Goal: Transaction & Acquisition: Purchase product/service

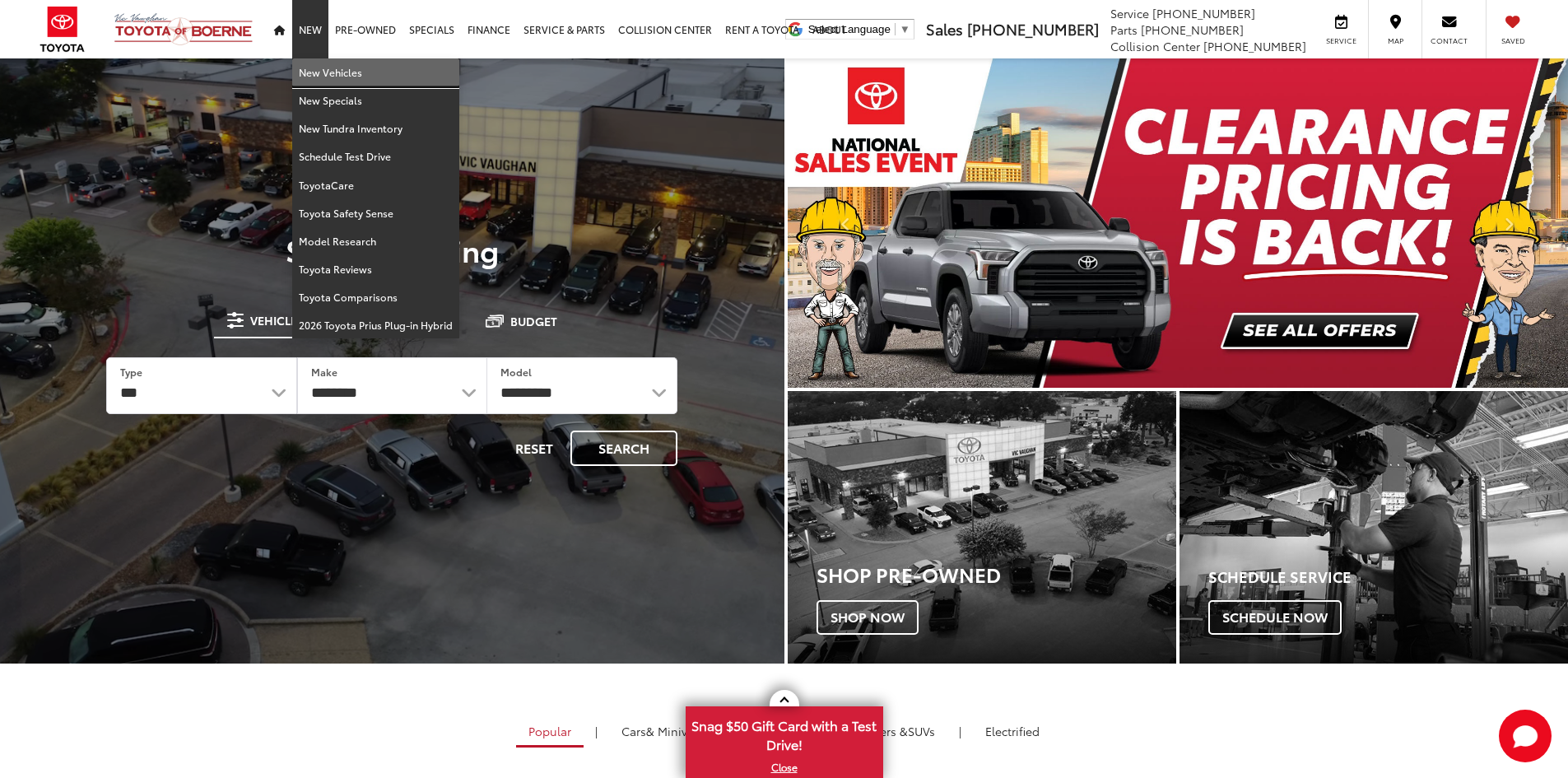
click at [323, 75] on link "New Vehicles" at bounding box center [376, 72] width 167 height 28
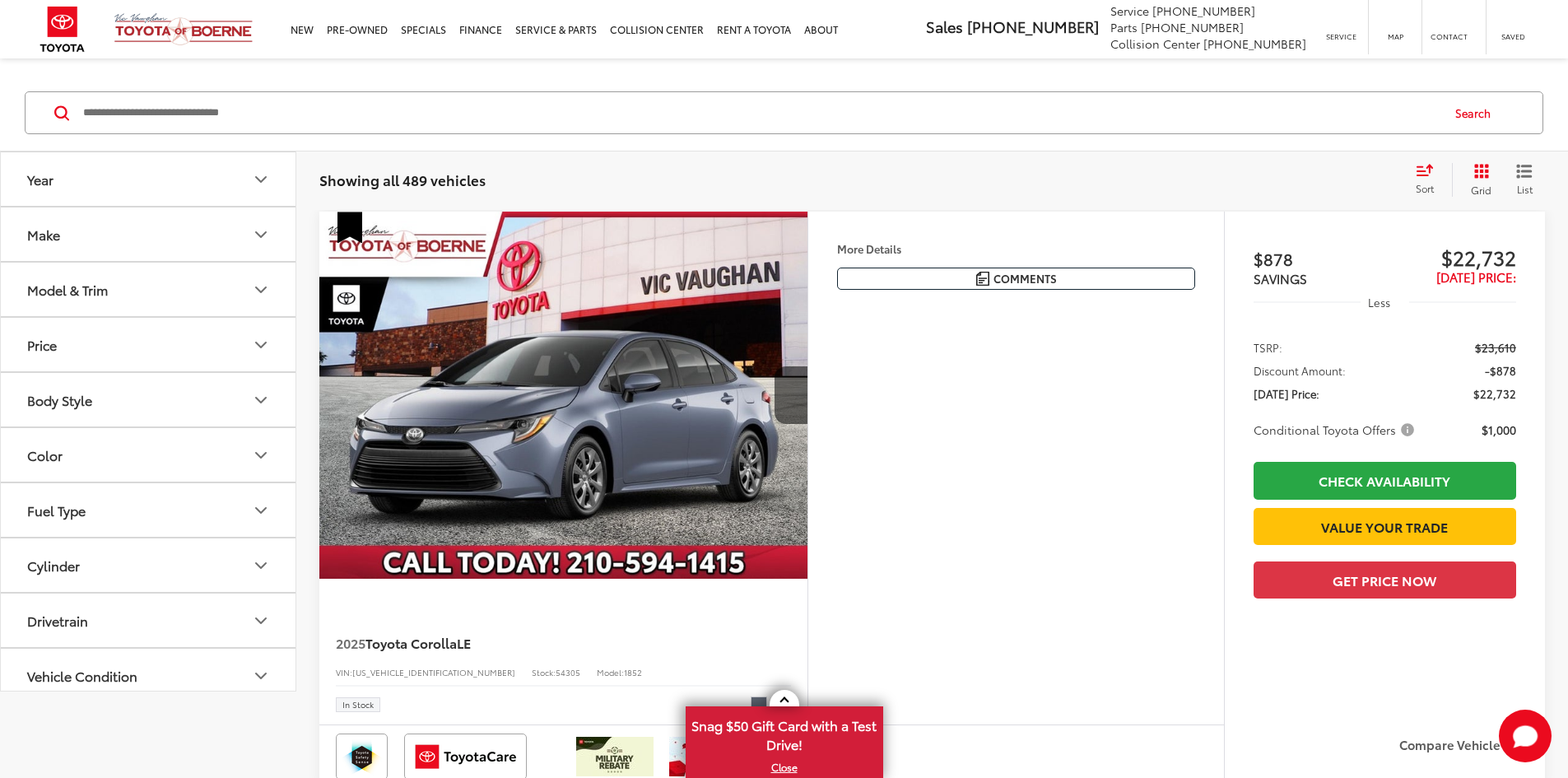
scroll to position [82, 0]
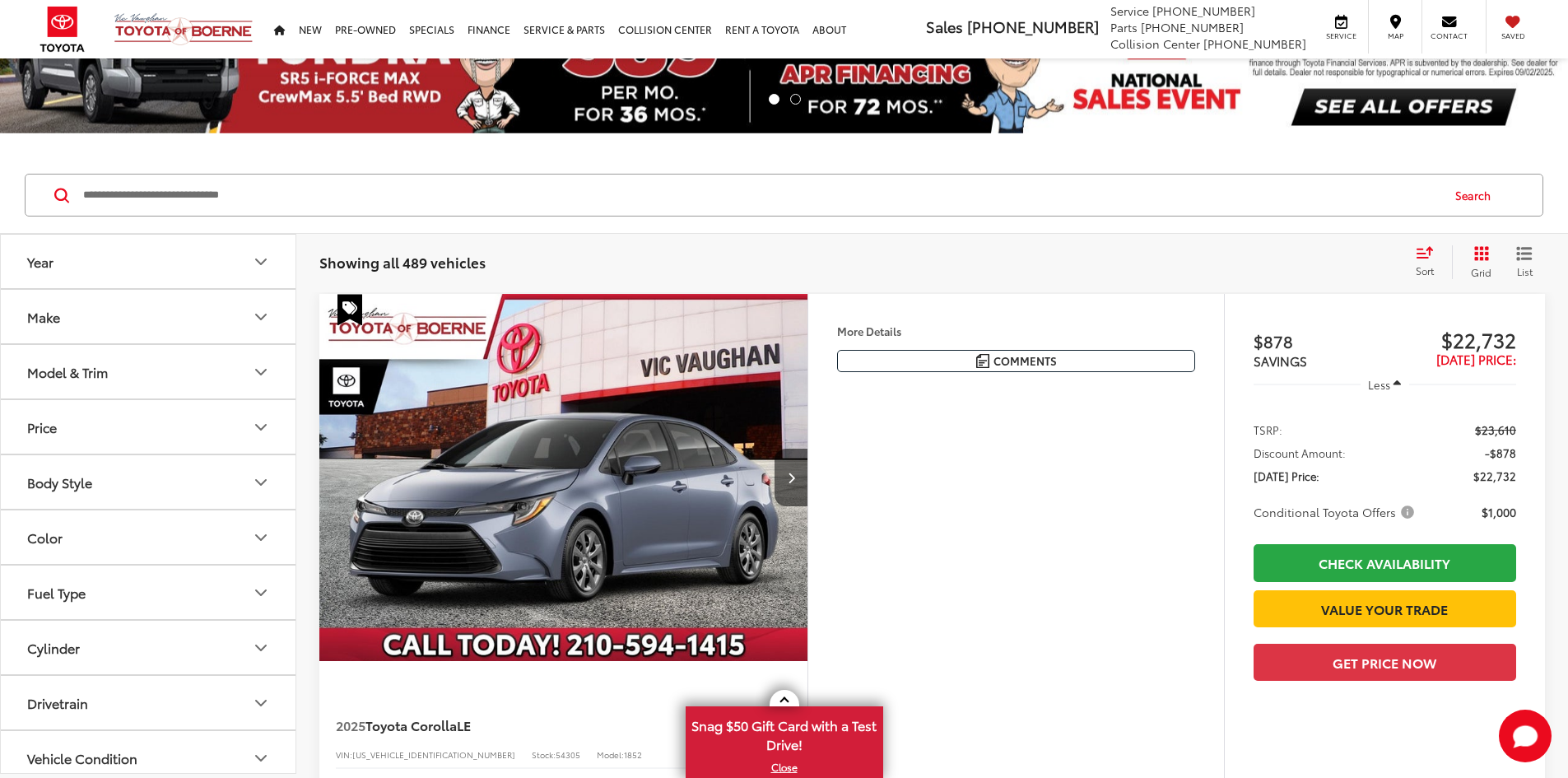
click at [600, 192] on input "Search by Make, Model, or Keyword" at bounding box center [760, 194] width 1358 height 39
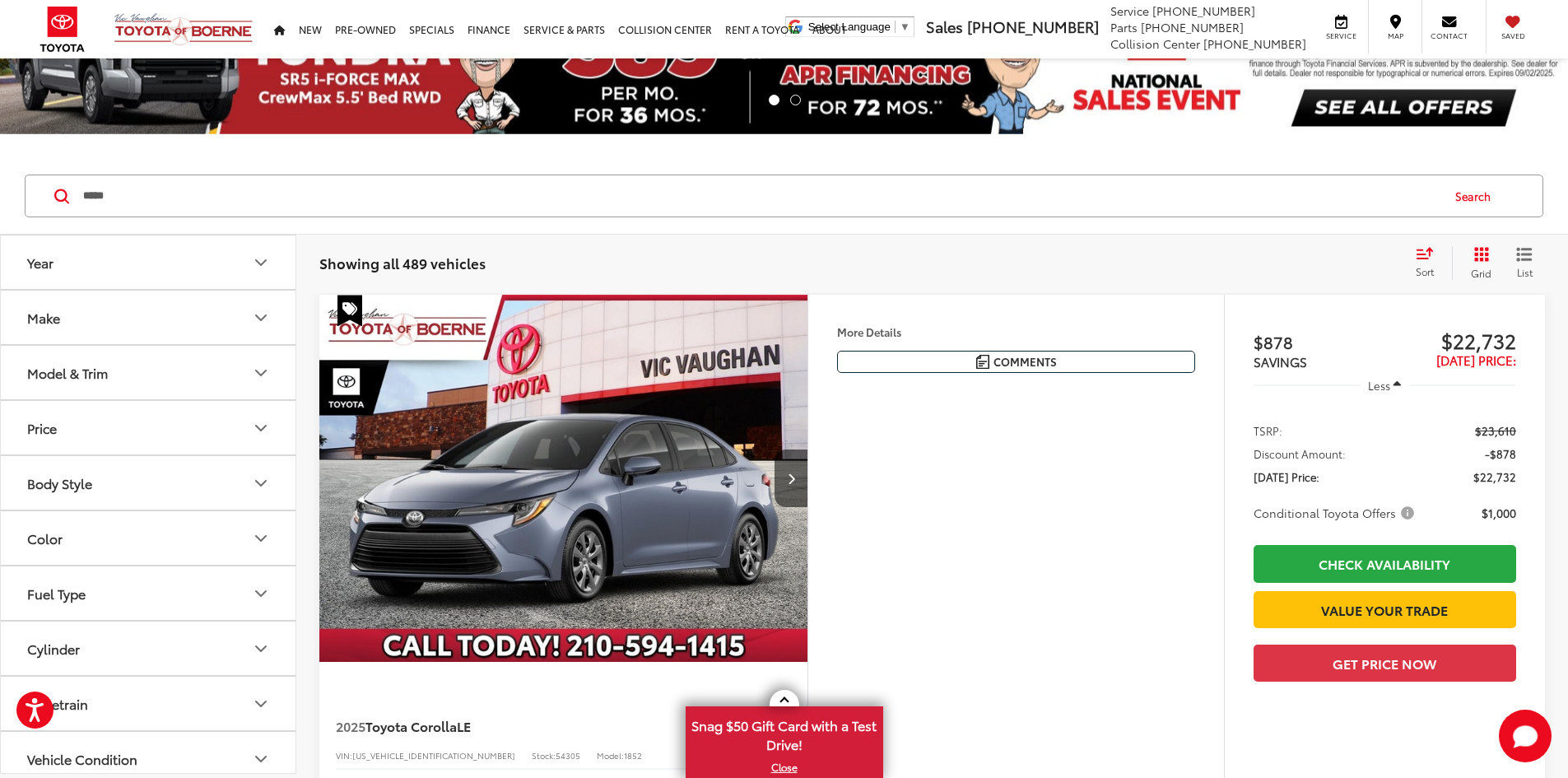
type input "*****"
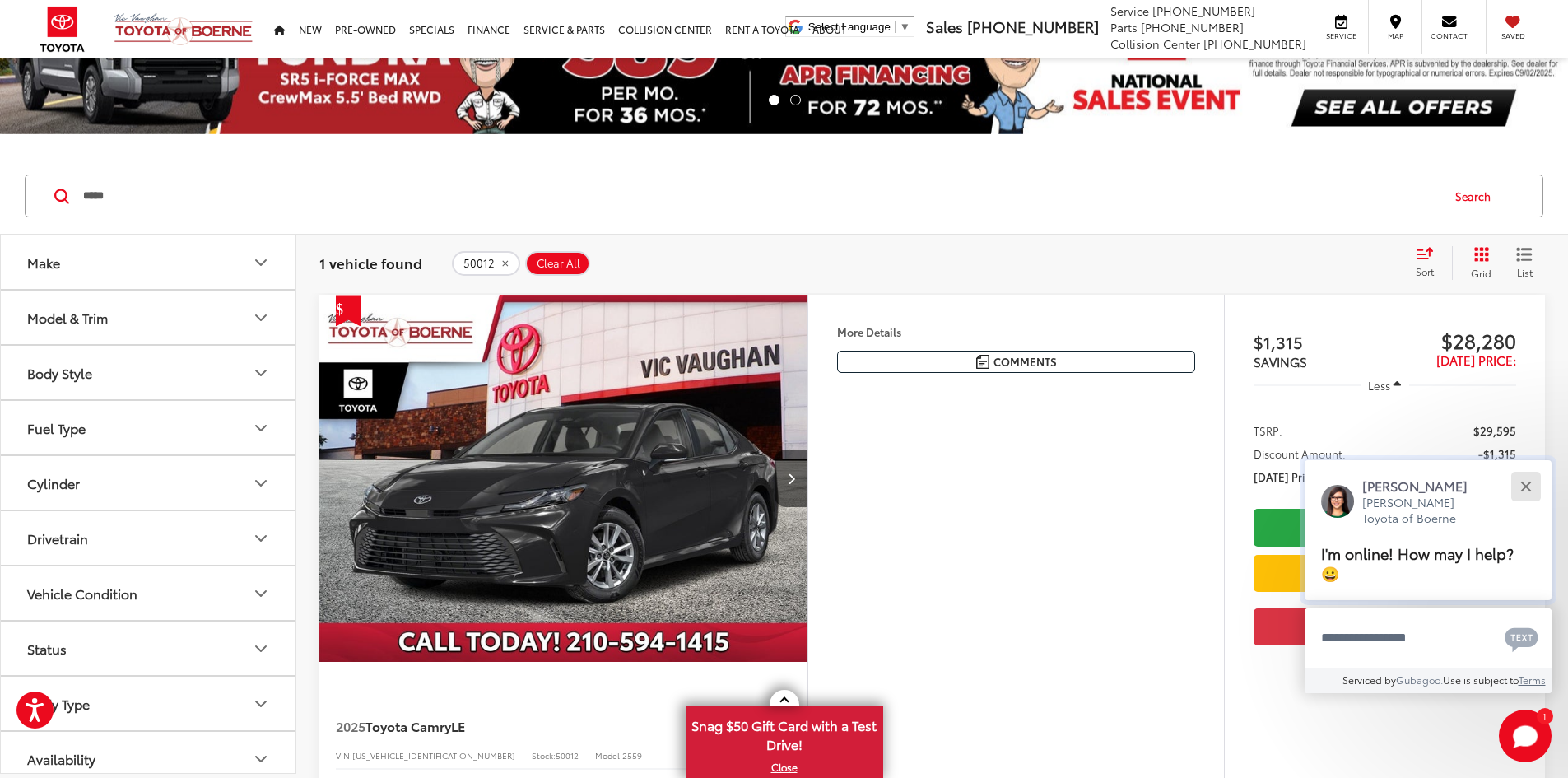
click at [1529, 483] on div "Close" at bounding box center [1525, 486] width 11 height 11
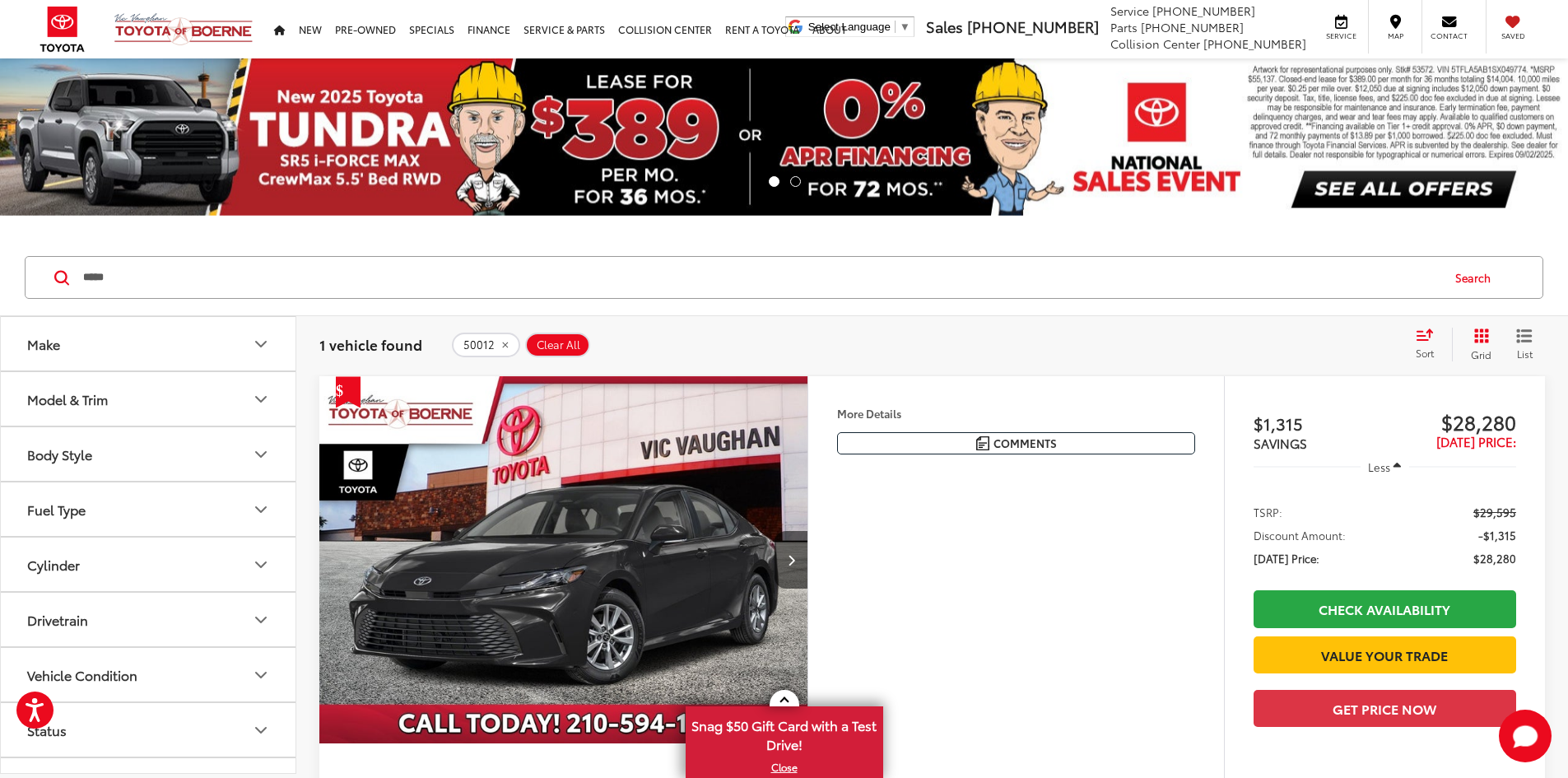
click at [885, 224] on p at bounding box center [784, 224] width 1568 height 17
